Goal: Information Seeking & Learning: Learn about a topic

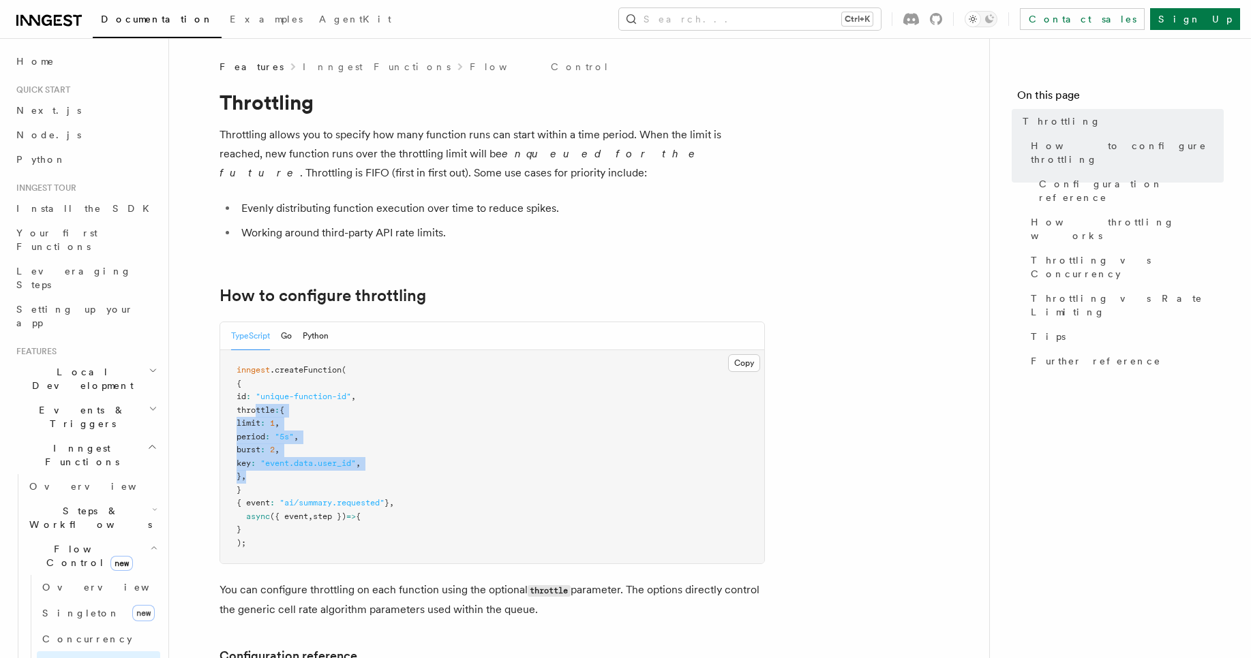
drag, startPoint x: 275, startPoint y: 474, endPoint x: 254, endPoint y: 414, distance: 63.4
click at [254, 414] on pre "inngest .createFunction ( { id : "unique-function-id" , throttle : { limit : 1 …" at bounding box center [492, 456] width 544 height 213
copy code "throttle : { limit : 1 , period : "5s" , burst : 2 , key : "event.data.user_id"…"
click at [99, 627] on link "Concurrency" at bounding box center [98, 639] width 123 height 25
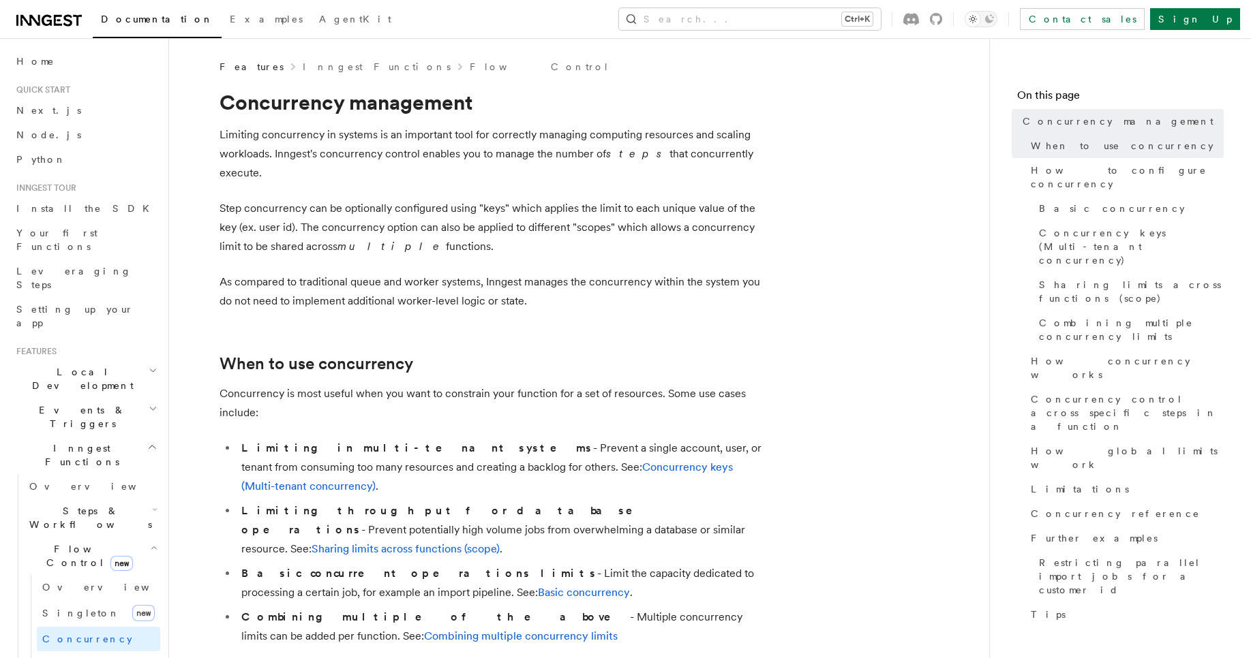
click at [279, 273] on p "As compared to traditional queue and worker systems, Inngest manages the concur…" at bounding box center [491, 292] width 545 height 38
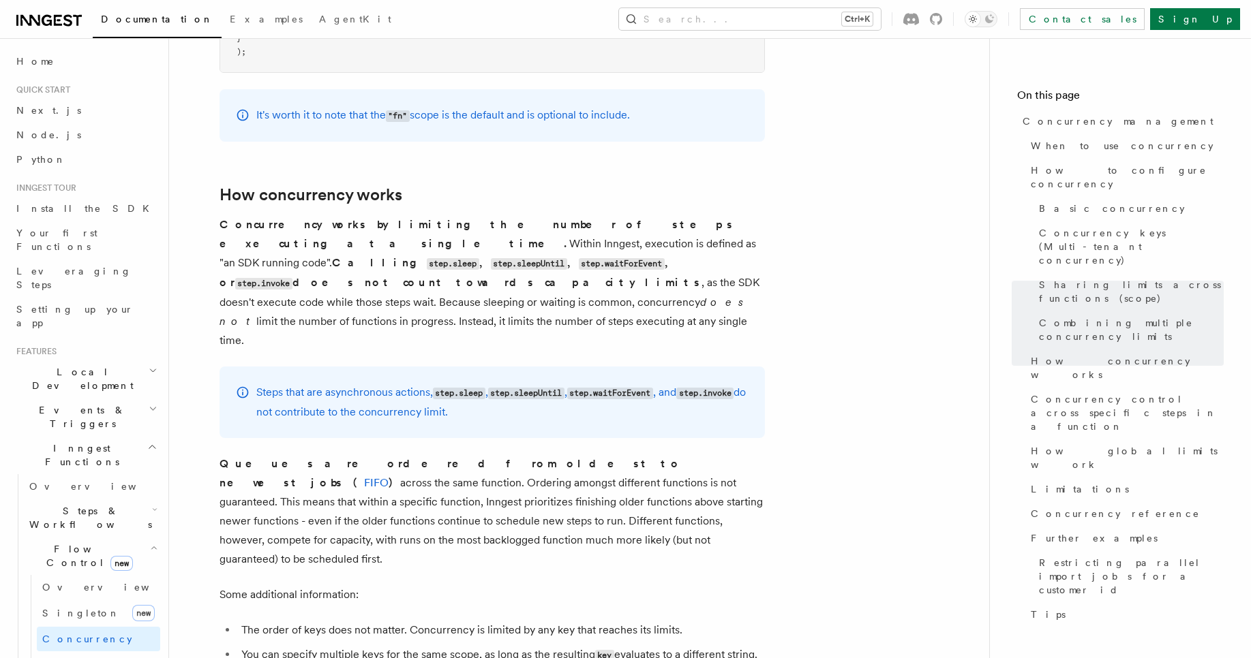
scroll to position [2715, 0]
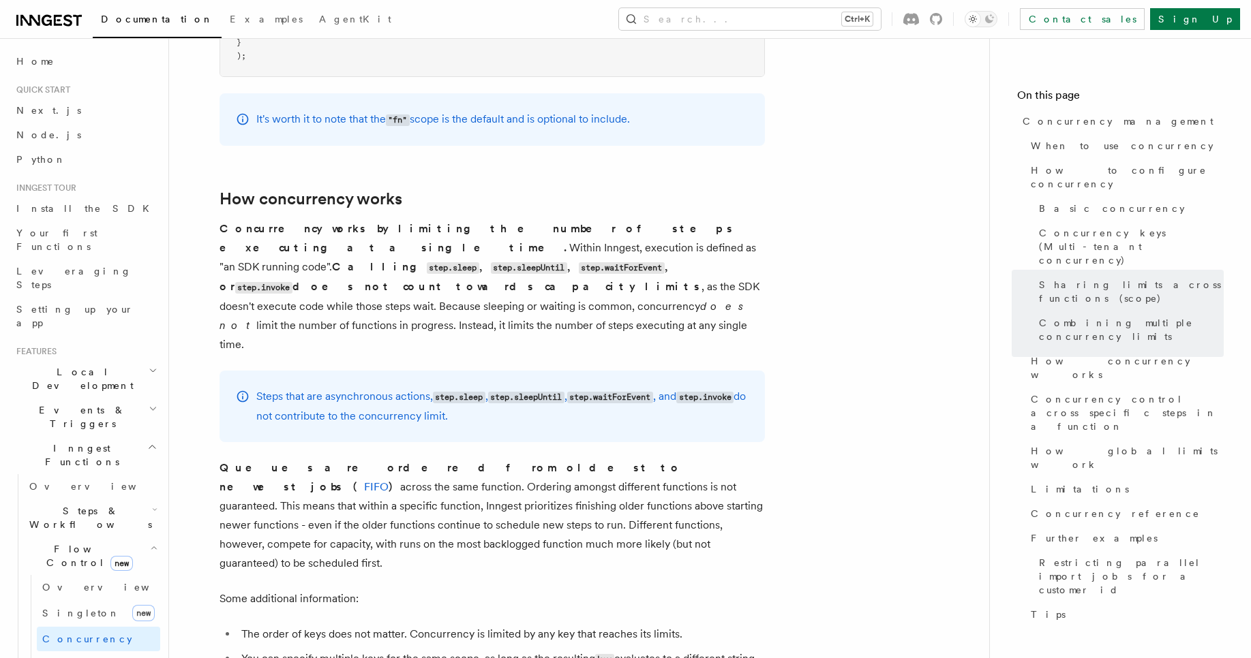
click at [780, 563] on article "Features Inngest Functions Flow Control Concurrency management Limiting concurr…" at bounding box center [579, 536] width 776 height 6383
click at [1063, 136] on link "When to use concurrency" at bounding box center [1124, 146] width 198 height 25
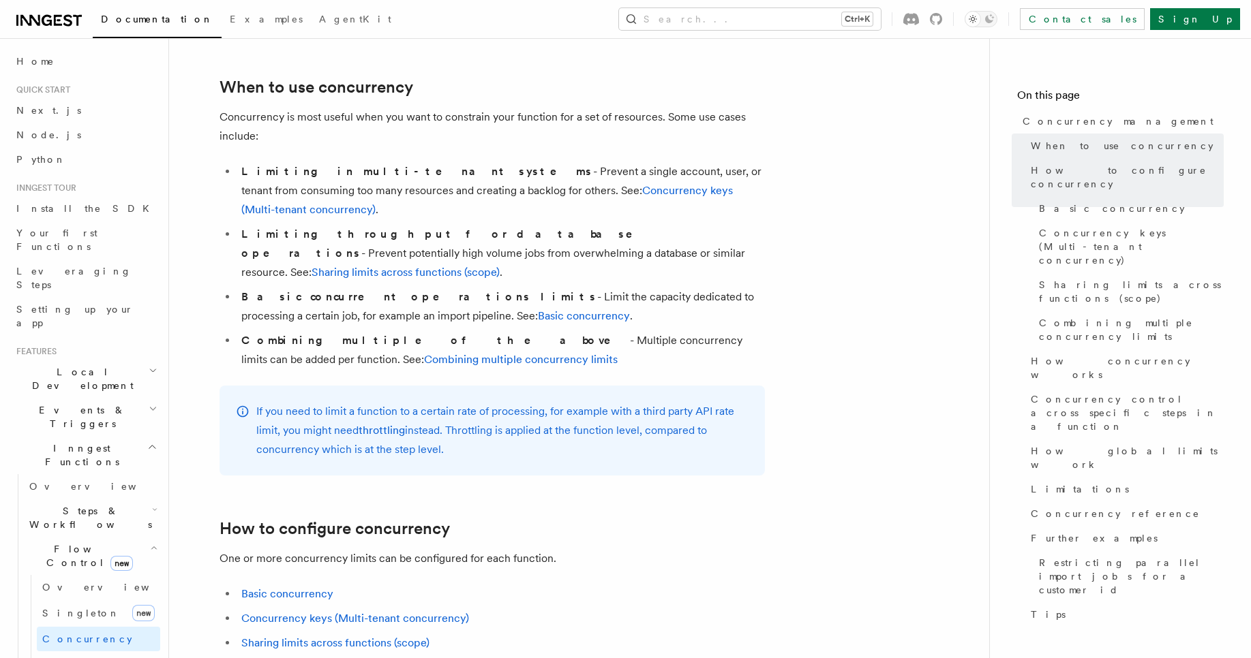
scroll to position [270, 0]
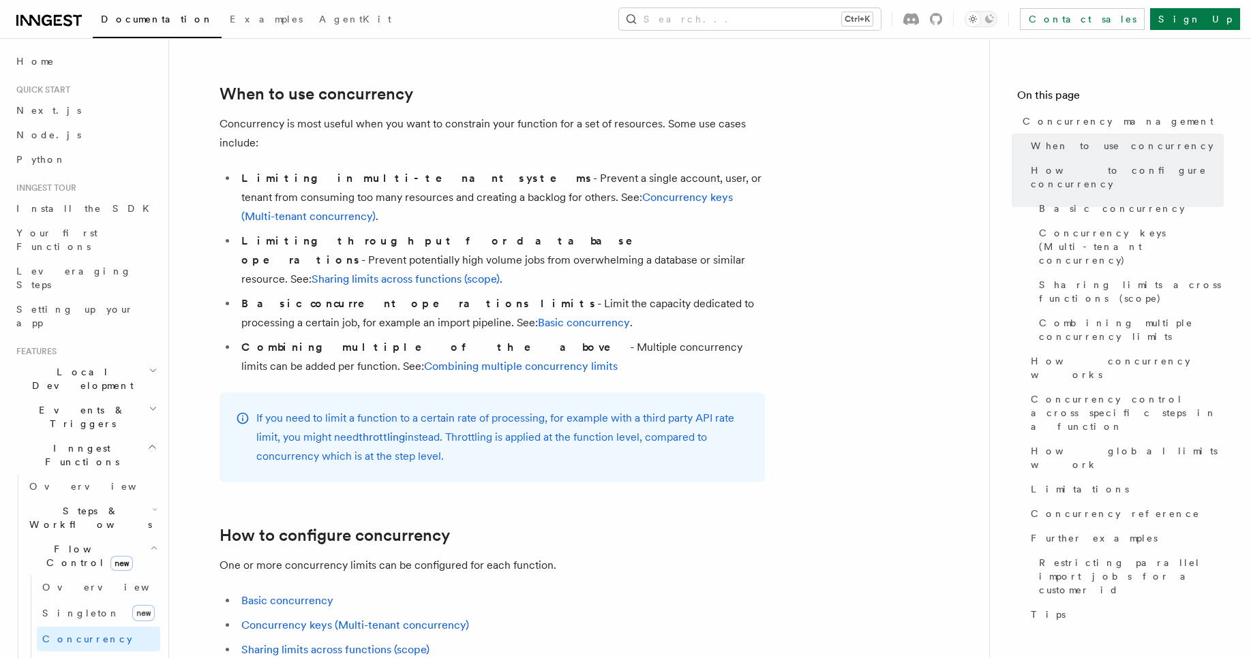
click at [538, 316] on link "Basic concurrency" at bounding box center [584, 322] width 92 height 13
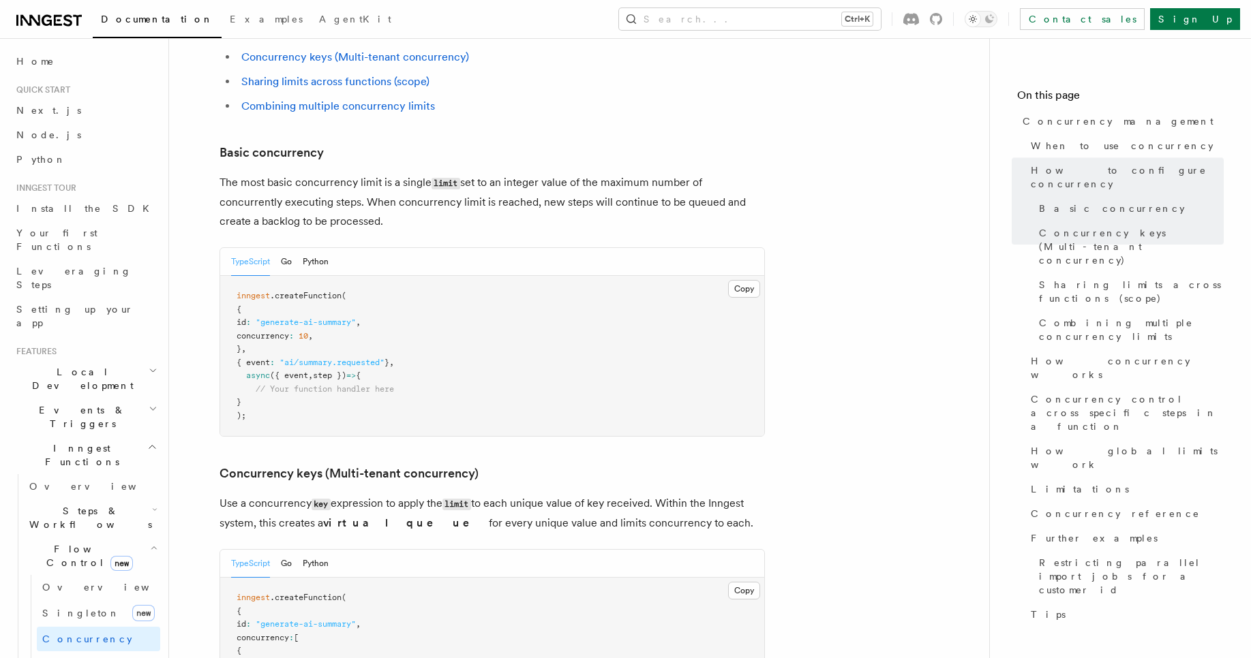
scroll to position [859, 0]
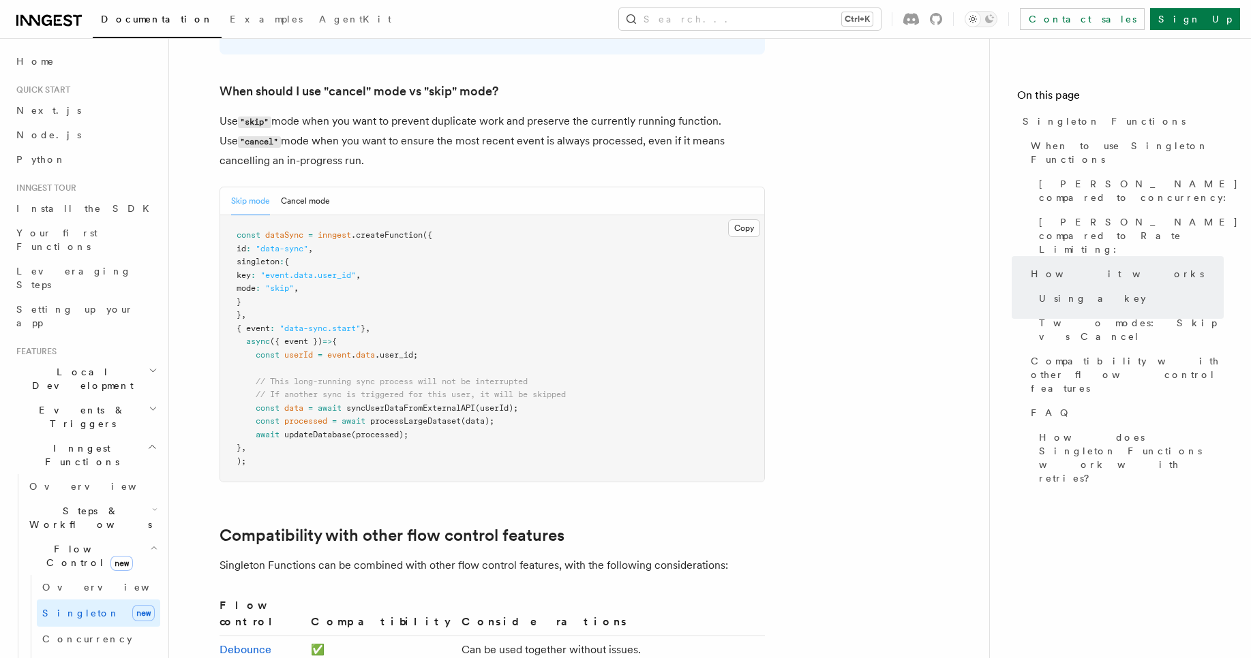
scroll to position [1774, 0]
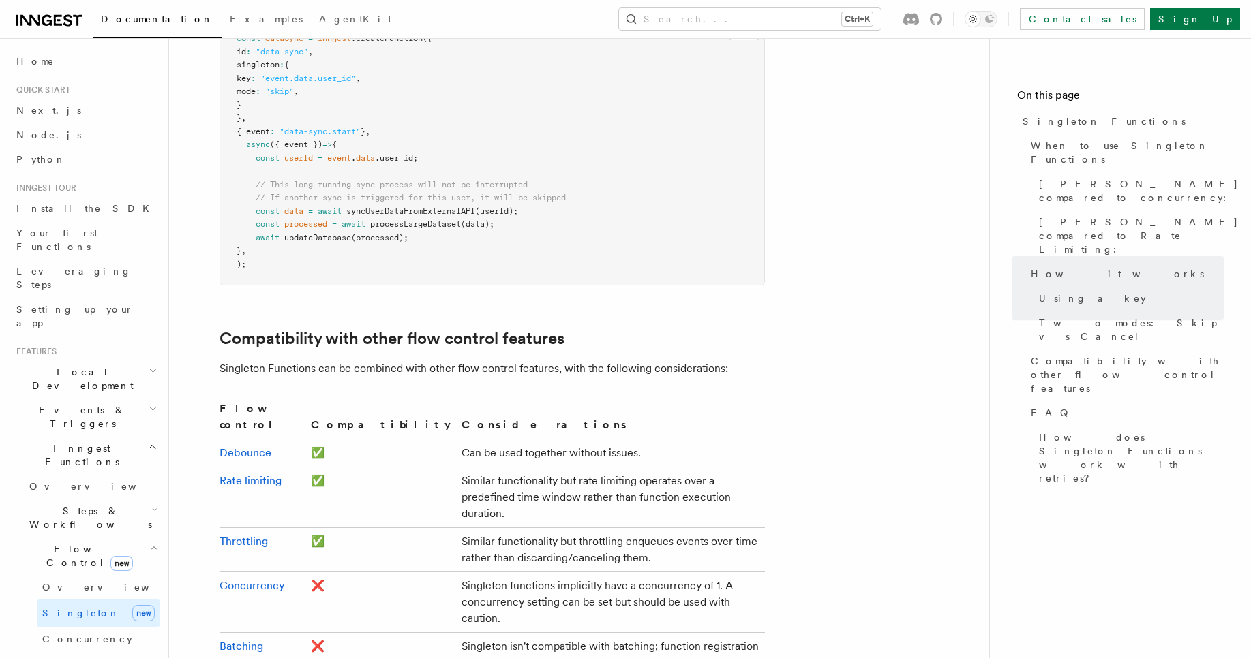
scroll to position [2024, 0]
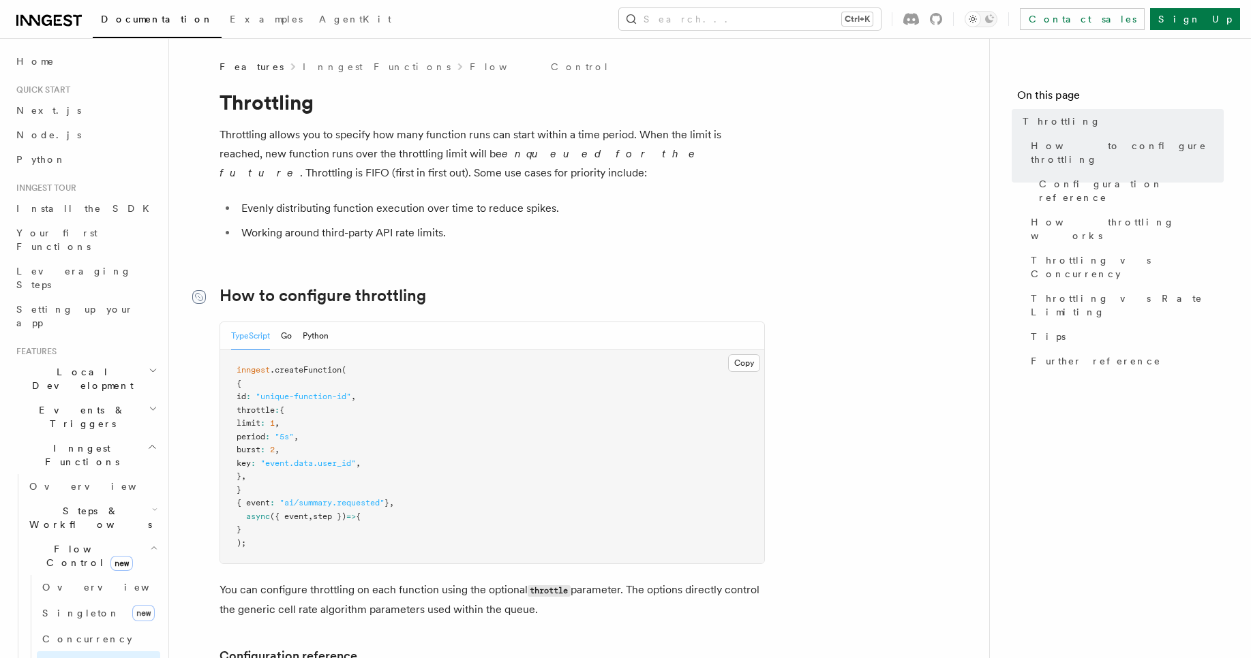
click at [197, 298] on icon at bounding box center [199, 297] width 14 height 14
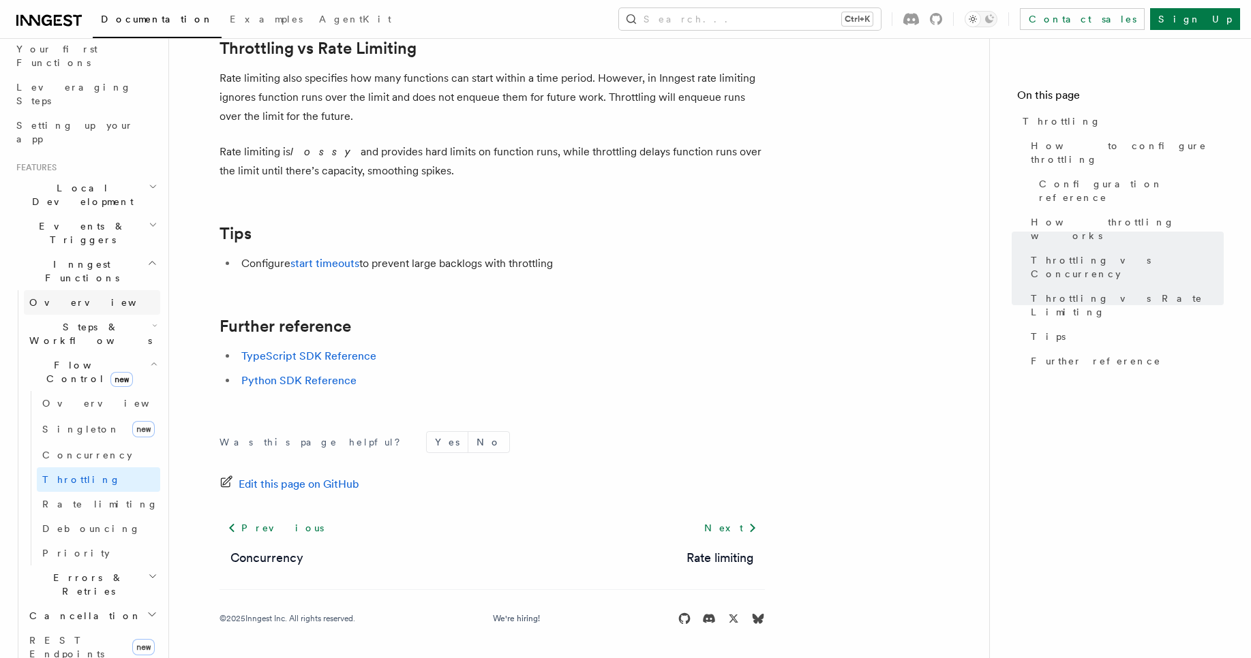
scroll to position [188, 0]
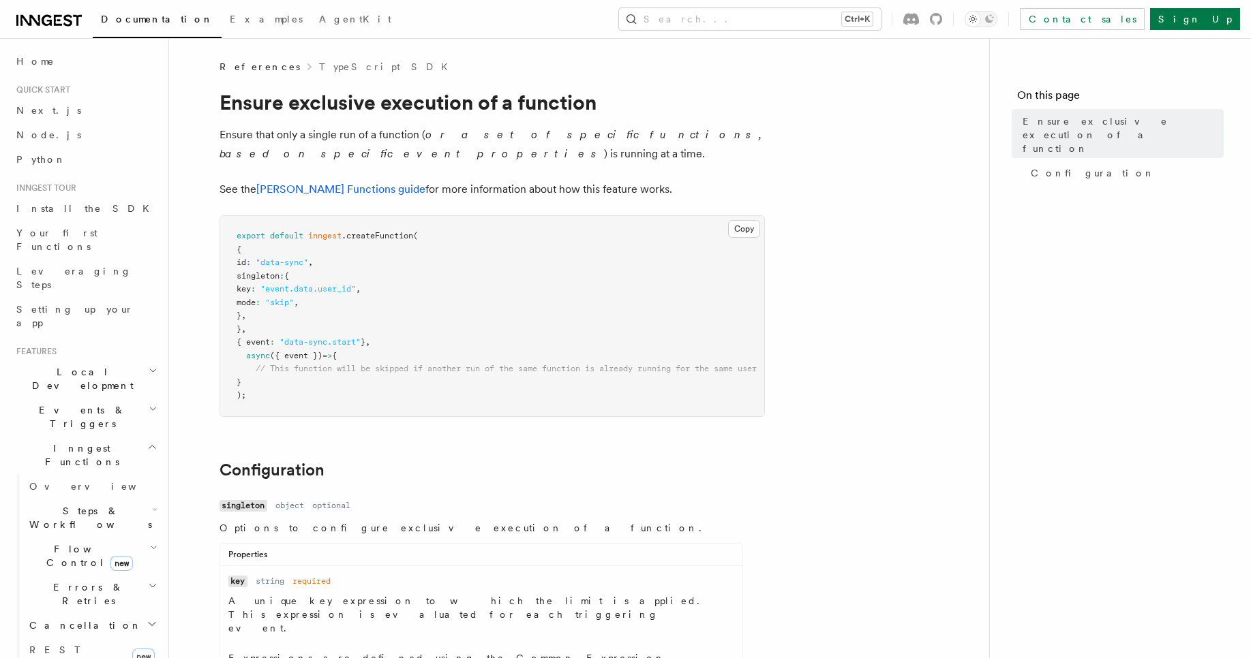
click at [124, 499] on h2 "Steps & Workflows" at bounding box center [92, 518] width 136 height 38
click at [104, 568] on span "Function steps" at bounding box center [94, 573] width 105 height 11
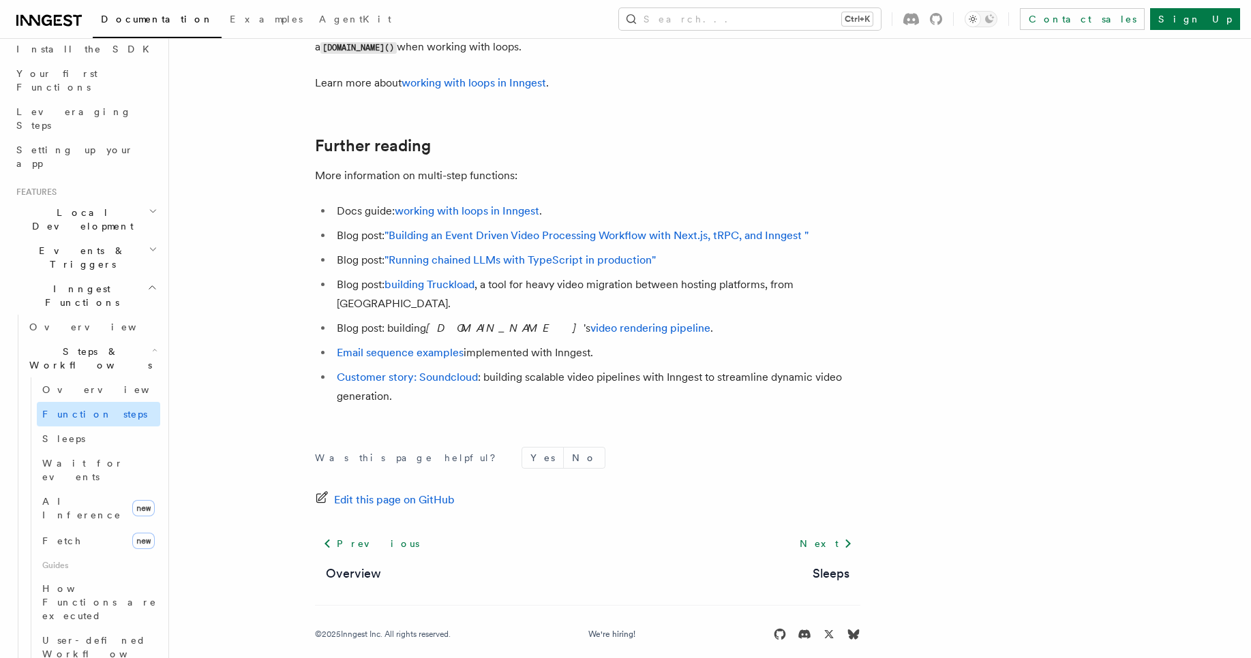
scroll to position [230, 0]
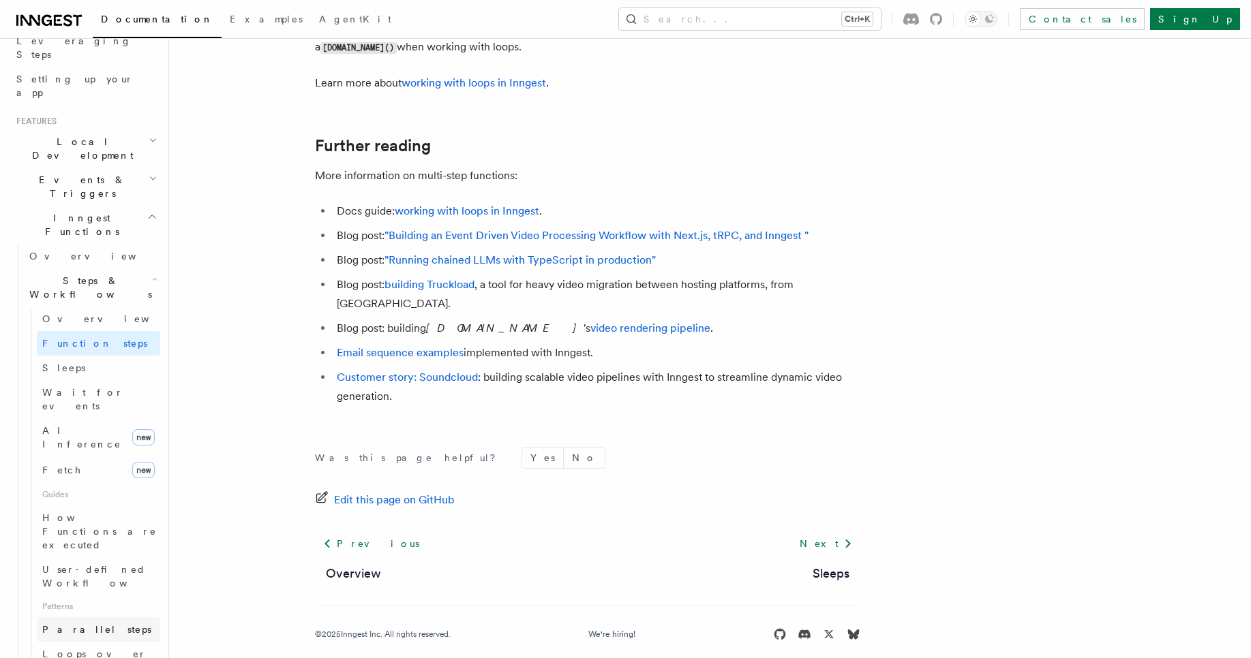
click at [61, 624] on span "Parallel steps" at bounding box center [96, 629] width 109 height 11
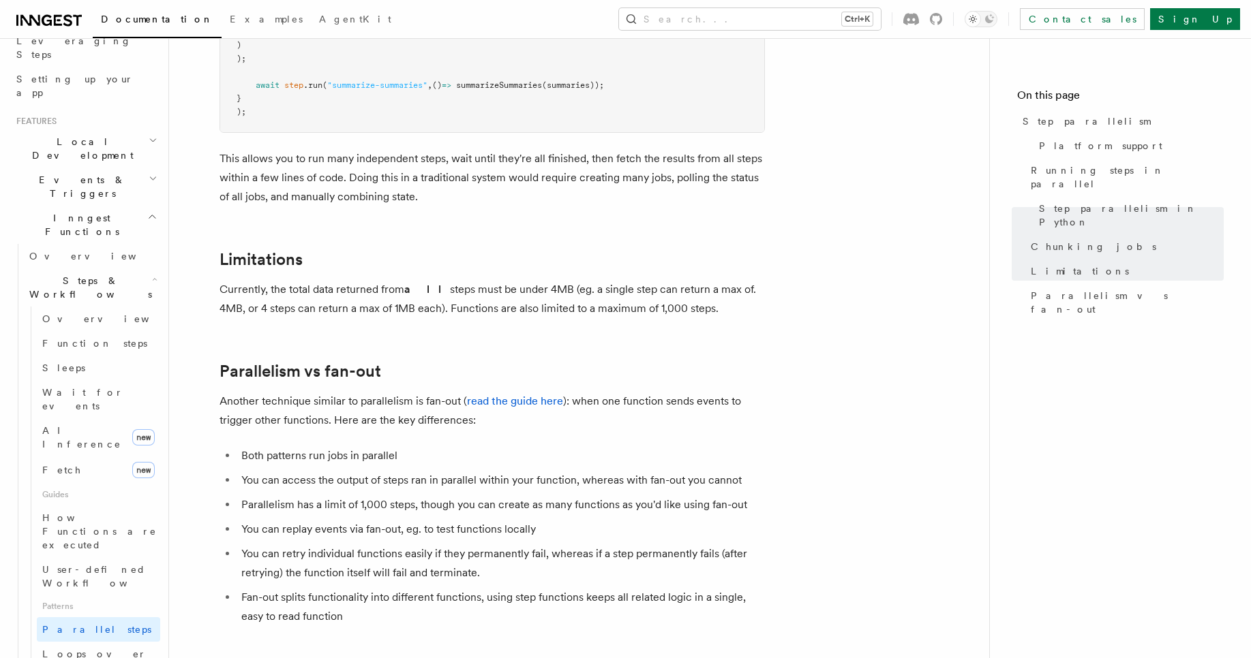
scroll to position [2424, 0]
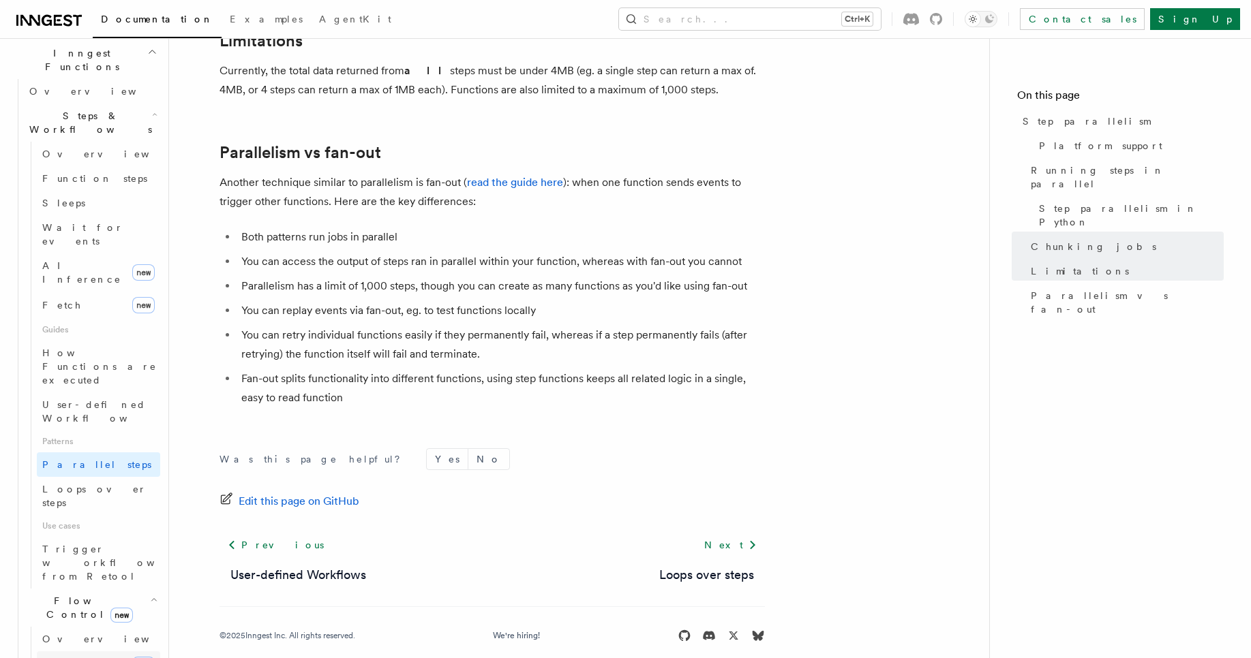
click at [102, 652] on link "Singleton new" at bounding box center [98, 665] width 123 height 27
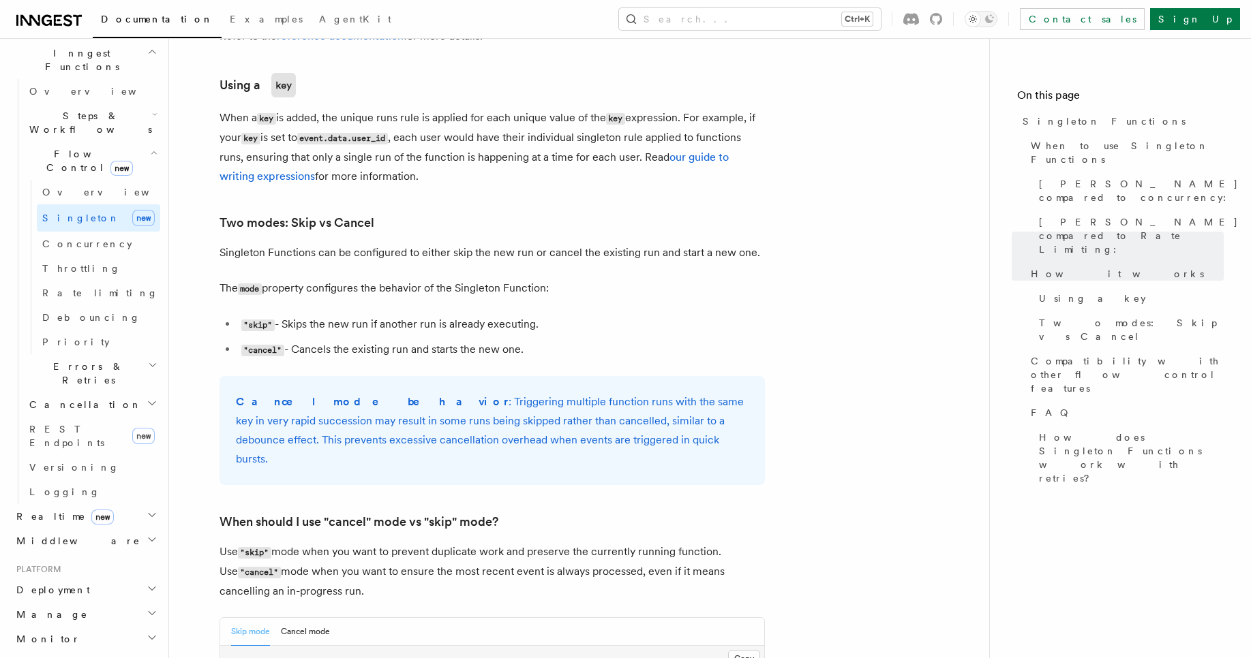
scroll to position [2295, 0]
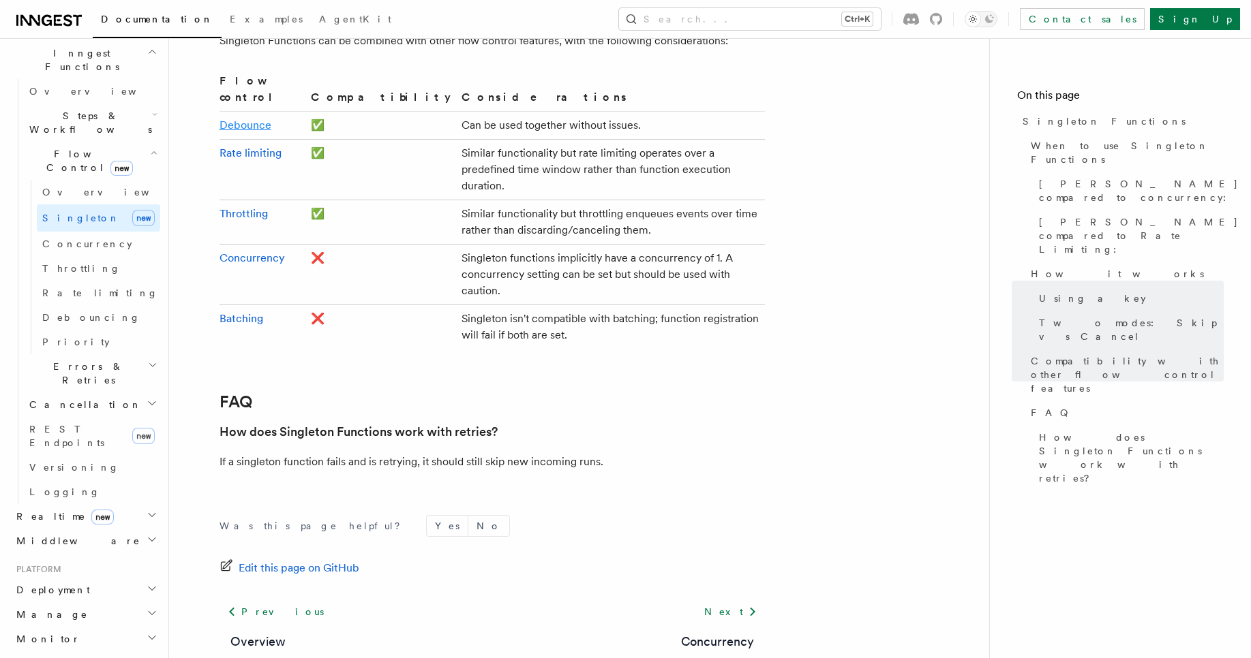
click at [246, 119] on link "Debounce" at bounding box center [245, 125] width 52 height 13
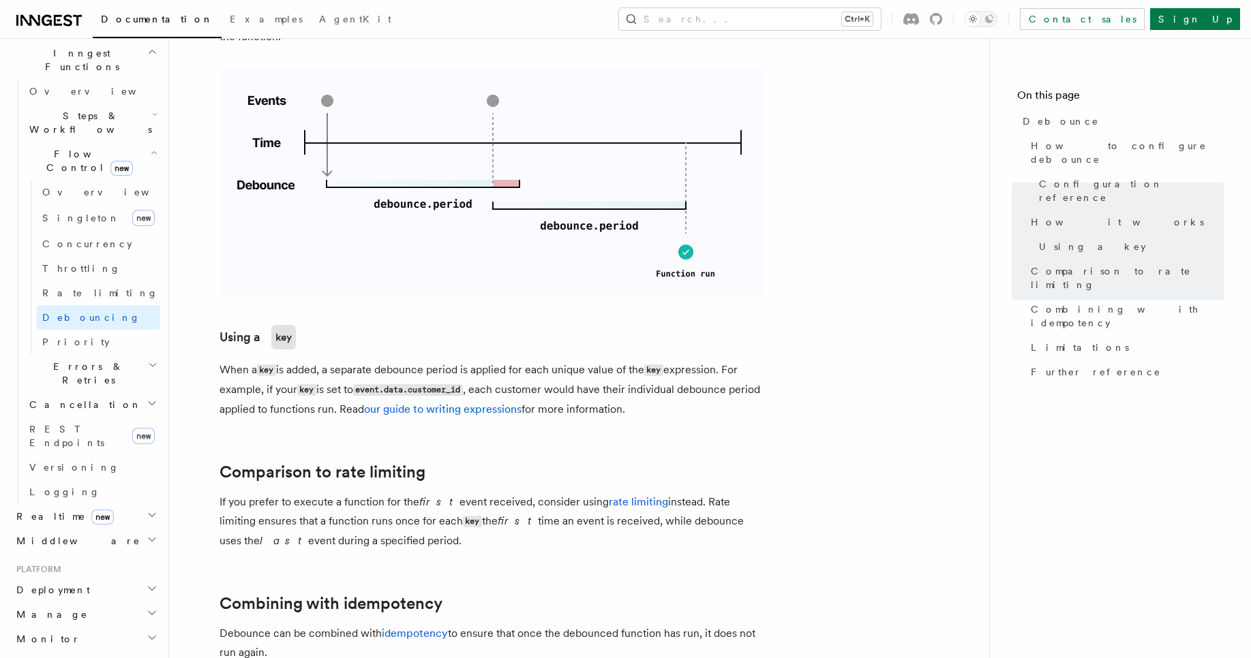
scroll to position [939, 0]
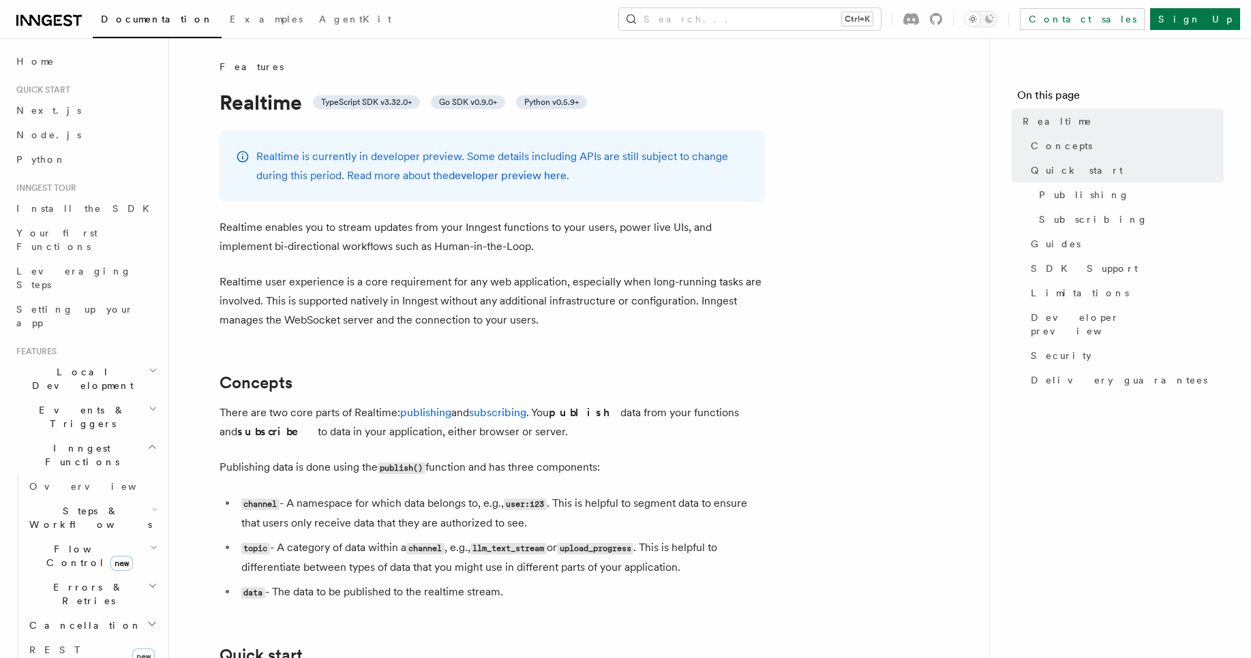
click at [222, 526] on ul "channel - A namespace for which data belongs to, e.g., user:123 . This is helpf…" at bounding box center [491, 548] width 545 height 108
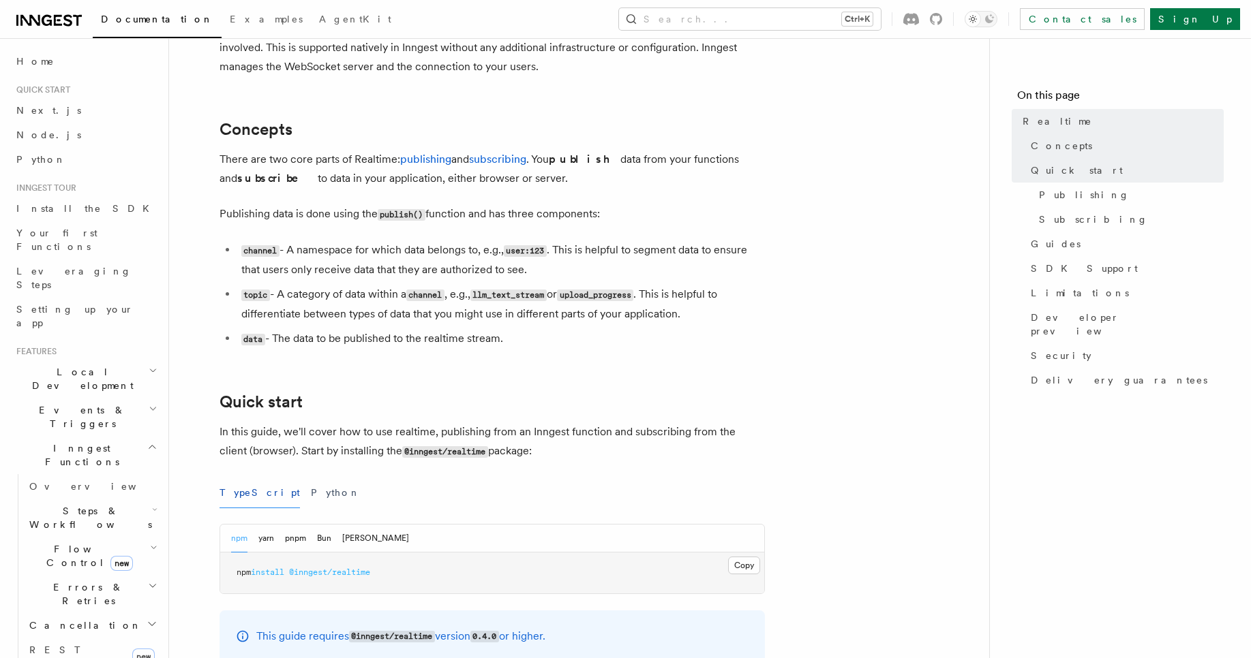
scroll to position [508, 0]
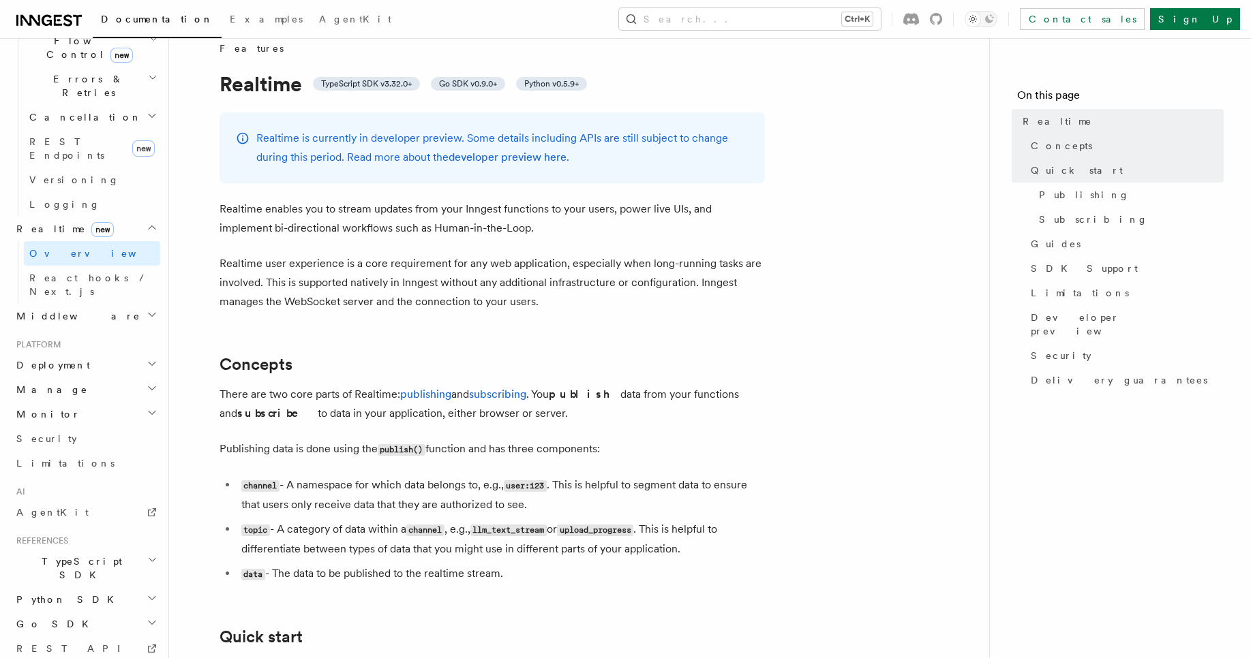
scroll to position [0, 0]
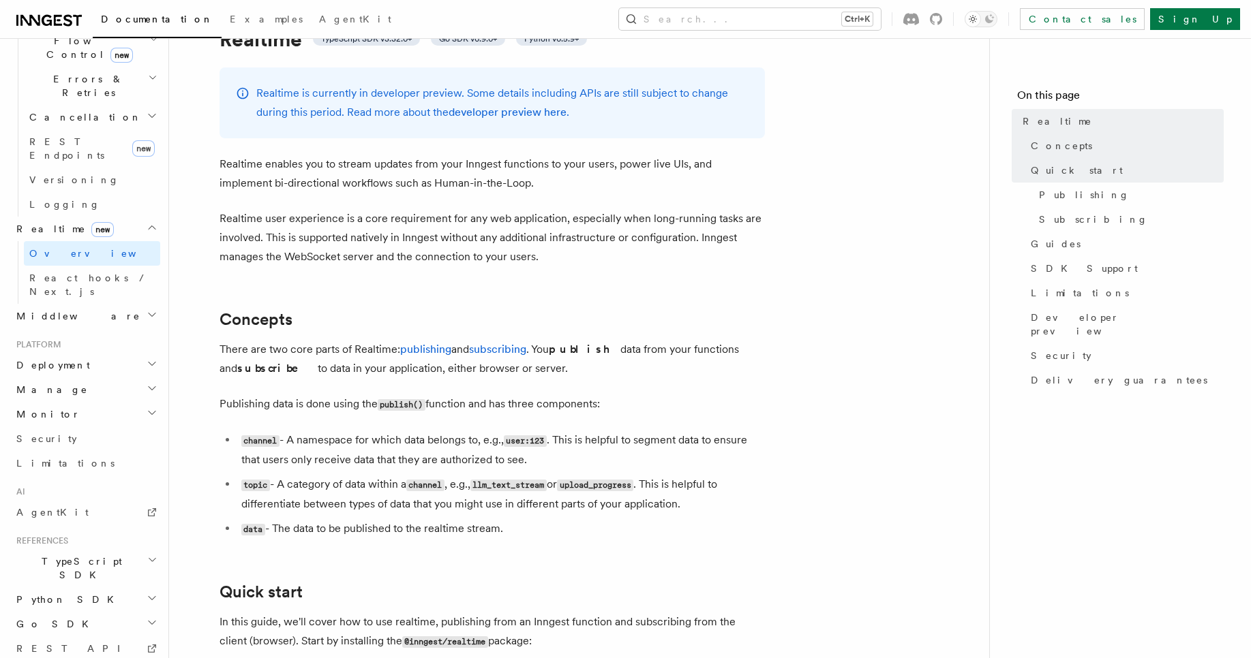
scroll to position [74, 0]
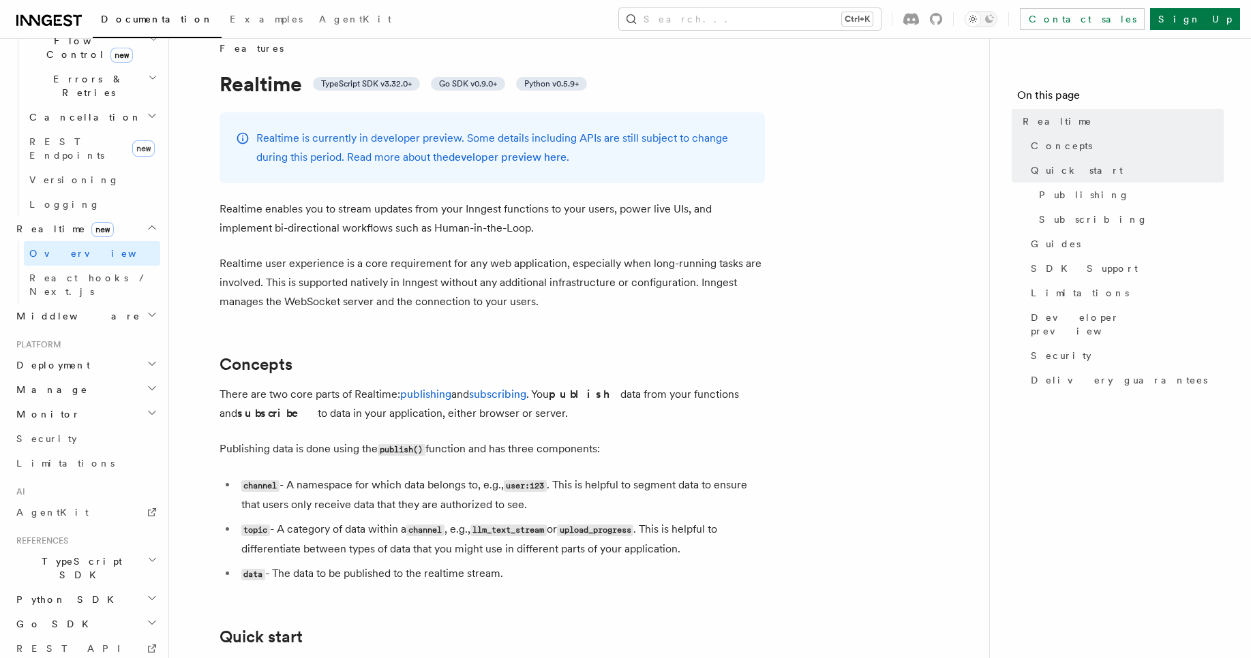
scroll to position [0, 0]
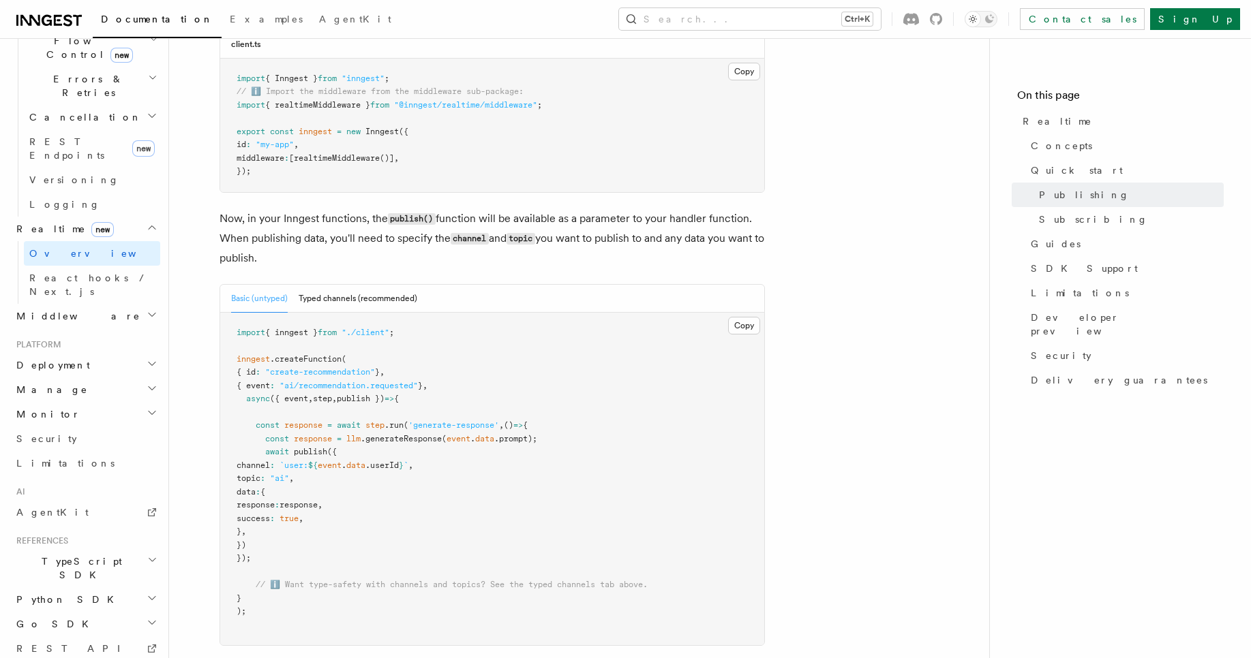
scroll to position [1001, 0]
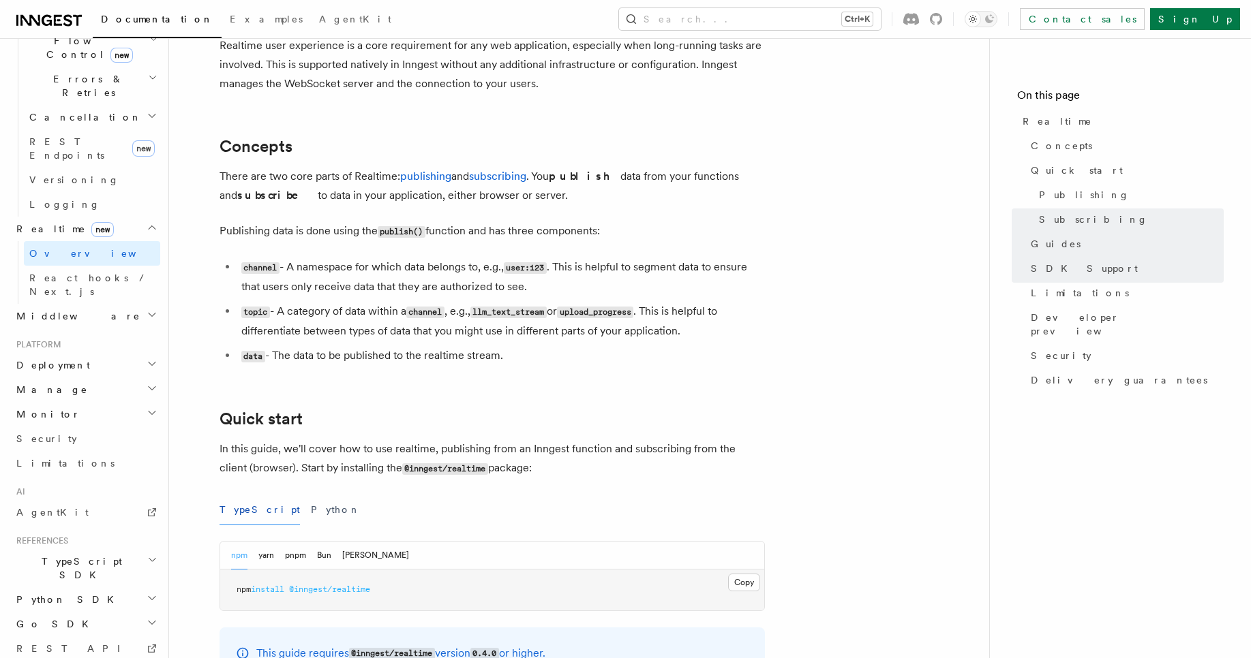
scroll to position [166, 0]
